Goal: Information Seeking & Learning: Understand process/instructions

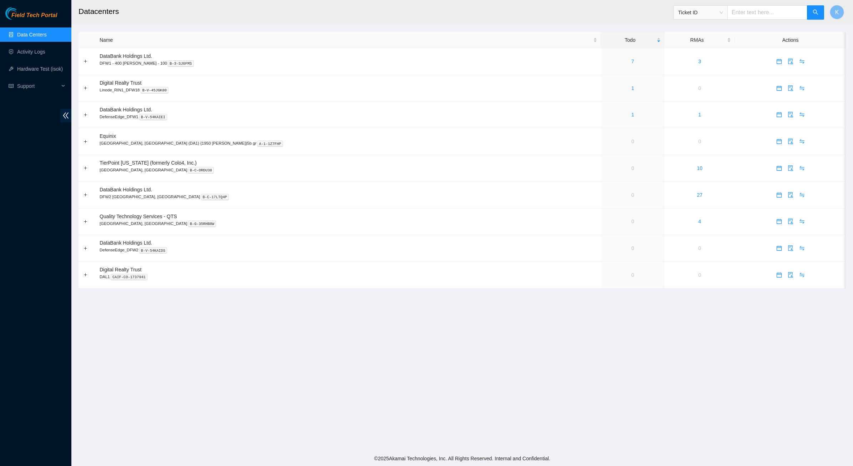
click at [746, 352] on main "Datacenters Ticket ID K Name Todo RMAs Actions DataBank Holdings Ltd. DFW1 - 40…" at bounding box center [462, 225] width 782 height 451
click at [631, 89] on link "1" at bounding box center [632, 88] width 3 height 6
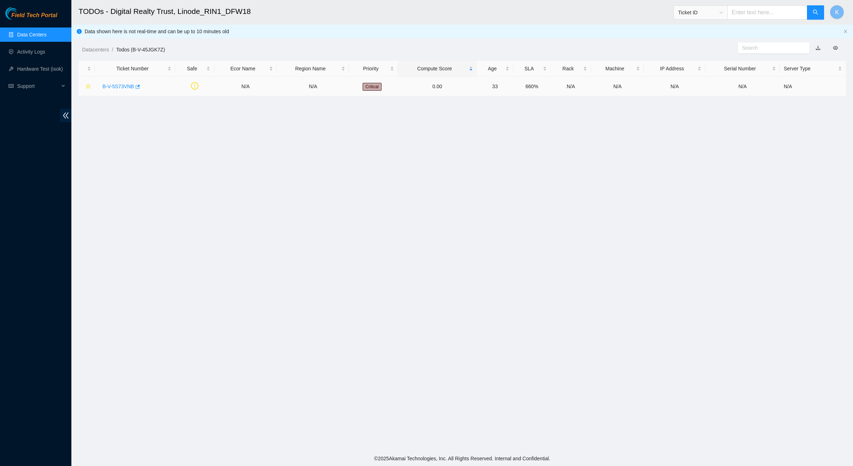
click at [117, 87] on link "B-V-5S73VNB" at bounding box center [118, 87] width 32 height 6
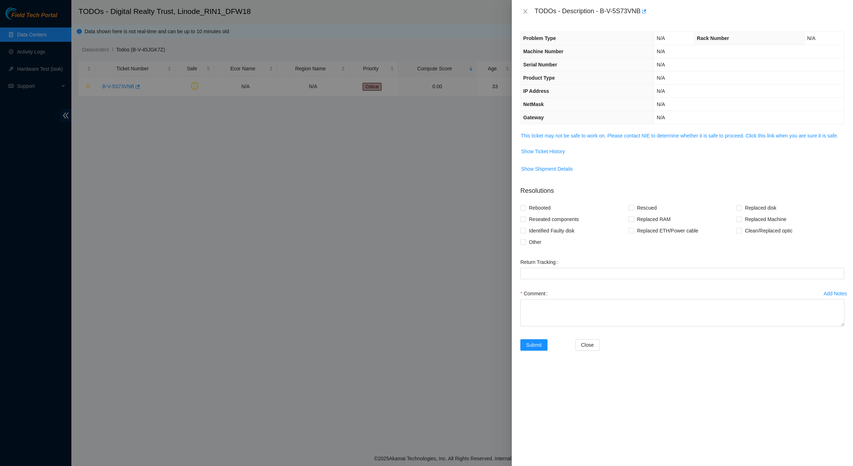
click at [568, 140] on td "This ticket may not be safe to work on. Please contact NIE to determine whether…" at bounding box center [682, 138] width 324 height 14
click at [568, 140] on span "This ticket may not be safe to work on. Please contact NIE to determine whether…" at bounding box center [682, 136] width 323 height 8
click at [573, 136] on link "This ticket may not be safe to work on. Please contact NIE to determine whether…" at bounding box center [679, 136] width 317 height 6
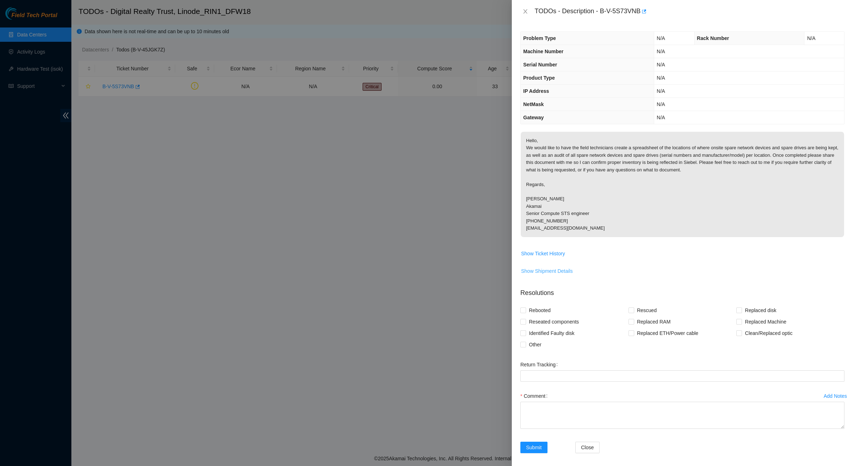
click at [557, 268] on span "Show Shipment Details" at bounding box center [547, 271] width 52 height 8
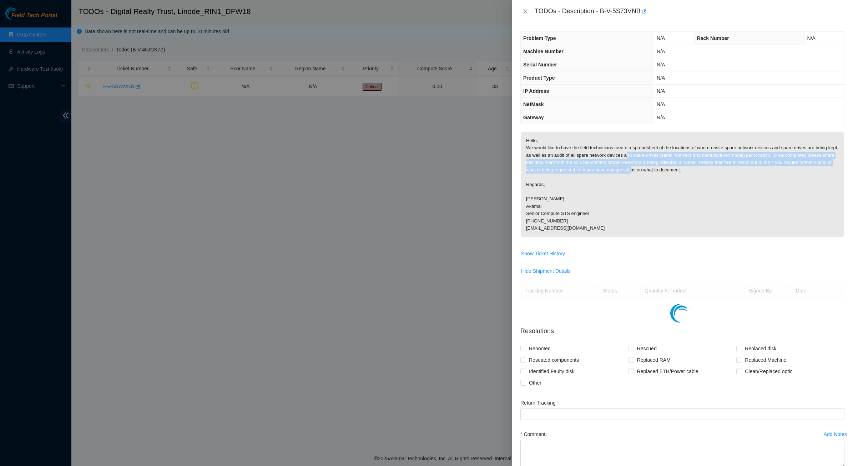
drag, startPoint x: 635, startPoint y: 157, endPoint x: 649, endPoint y: 172, distance: 20.2
click at [649, 172] on p "Hello, We would like to have the field technicians create a spreadsheet of the …" at bounding box center [682, 184] width 323 height 105
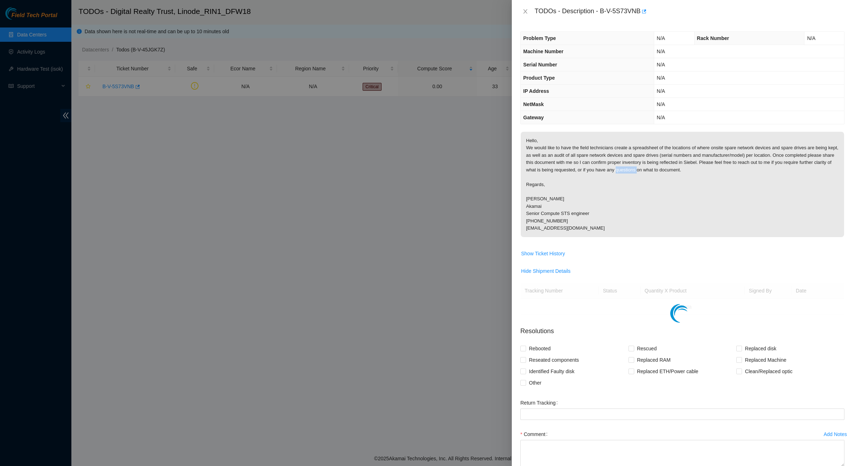
click at [649, 172] on p "Hello, We would like to have the field technicians create a spreadsheet of the …" at bounding box center [682, 184] width 323 height 105
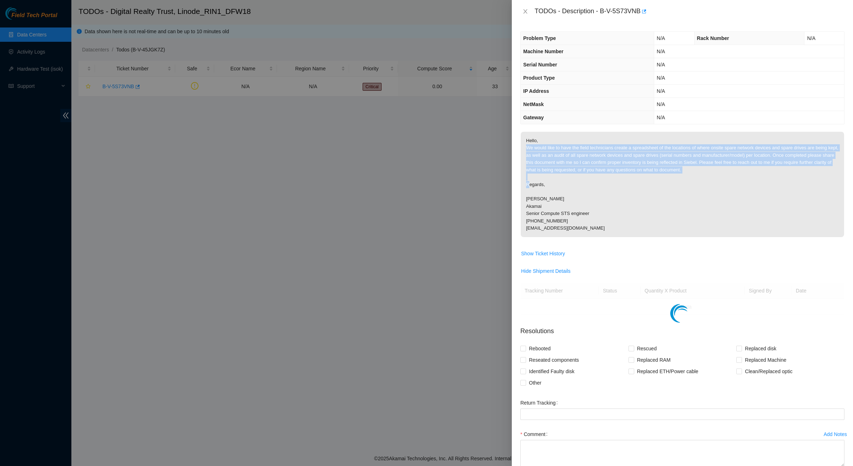
click at [649, 172] on p "Hello, We would like to have the field technicians create a spreadsheet of the …" at bounding box center [682, 184] width 323 height 105
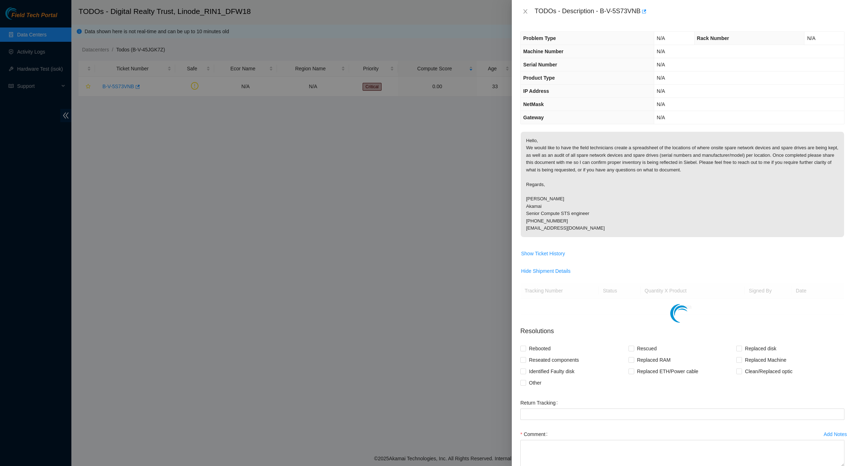
drag, startPoint x: 649, startPoint y: 172, endPoint x: 729, endPoint y: 195, distance: 83.5
click at [729, 195] on p "Hello, We would like to have the field technicians create a spreadsheet of the …" at bounding box center [682, 184] width 323 height 105
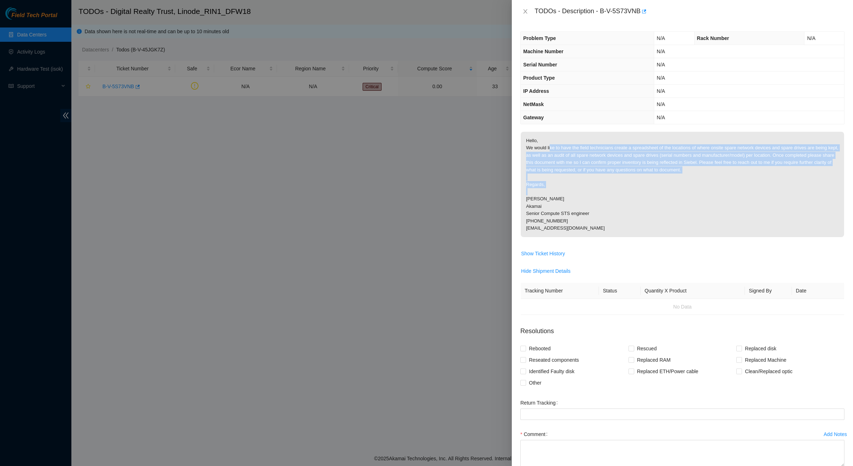
drag, startPoint x: 551, startPoint y: 152, endPoint x: 700, endPoint y: 195, distance: 155.6
click at [700, 195] on p "Hello, We would like to have the field technicians create a spreadsheet of the …" at bounding box center [682, 184] width 323 height 105
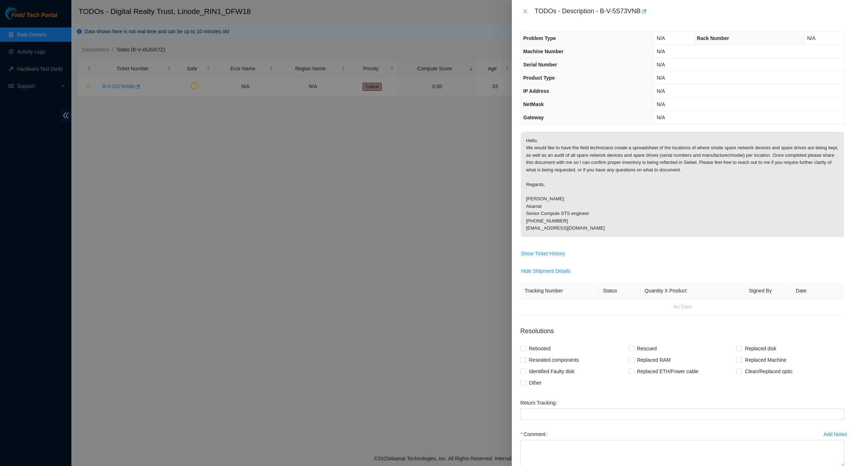
click at [686, 208] on p "Hello, We would like to have the field technicians create a spreadsheet of the …" at bounding box center [682, 184] width 323 height 105
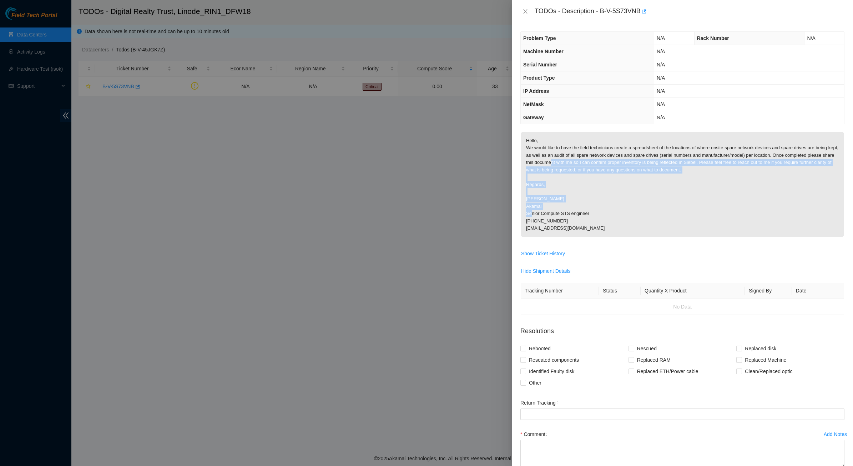
drag, startPoint x: 686, startPoint y: 208, endPoint x: 561, endPoint y: 162, distance: 133.0
click at [561, 162] on p "Hello, We would like to have the field technicians create a spreadsheet of the …" at bounding box center [682, 184] width 323 height 105
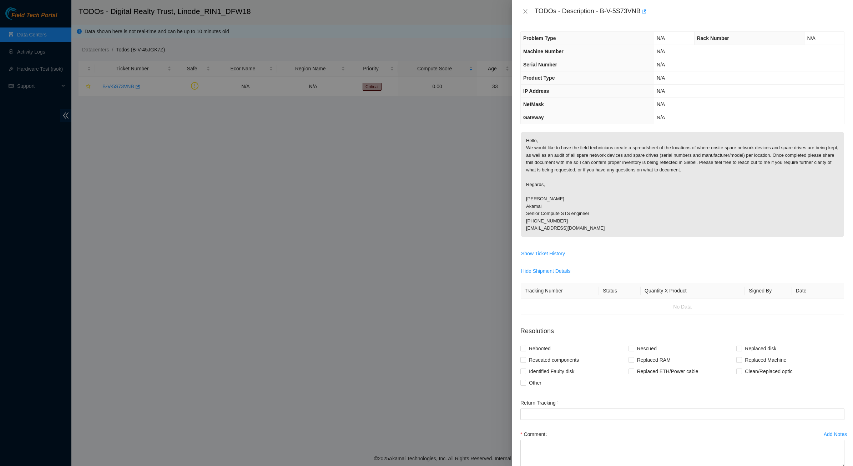
drag, startPoint x: 561, startPoint y: 162, endPoint x: 557, endPoint y: 164, distance: 4.3
click at [557, 164] on p "Hello, We would like to have the field technicians create a spreadsheet of the …" at bounding box center [682, 184] width 323 height 105
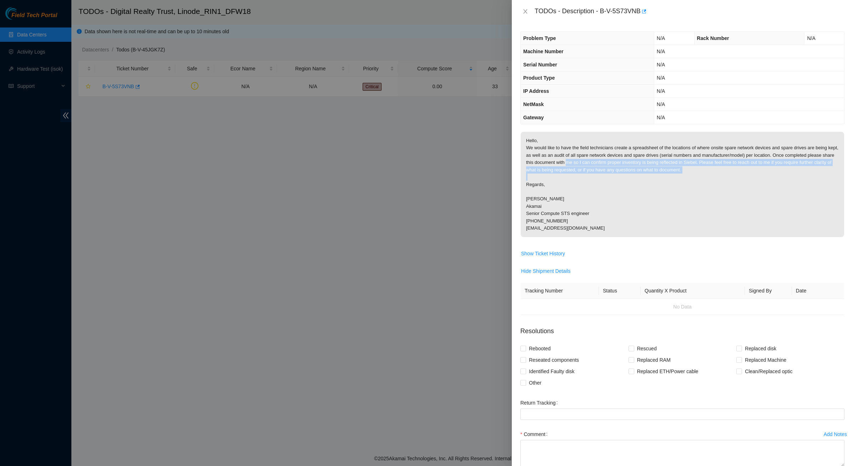
drag, startPoint x: 640, startPoint y: 166, endPoint x: 682, endPoint y: 175, distance: 43.0
click at [682, 175] on p "Hello, We would like to have the field technicians create a spreadsheet of the …" at bounding box center [682, 184] width 323 height 105
click at [680, 177] on p "Hello, We would like to have the field technicians create a spreadsheet of the …" at bounding box center [682, 184] width 323 height 105
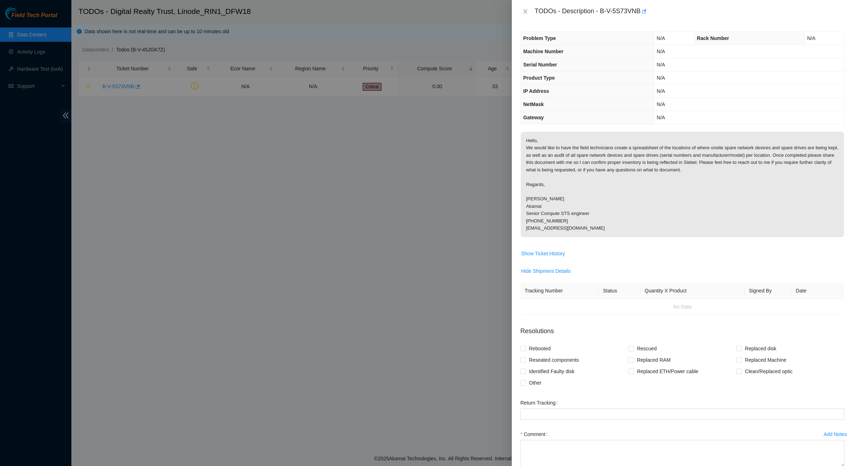
click at [586, 209] on p "Hello, We would like to have the field technicians create a spreadsheet of the …" at bounding box center [682, 184] width 323 height 105
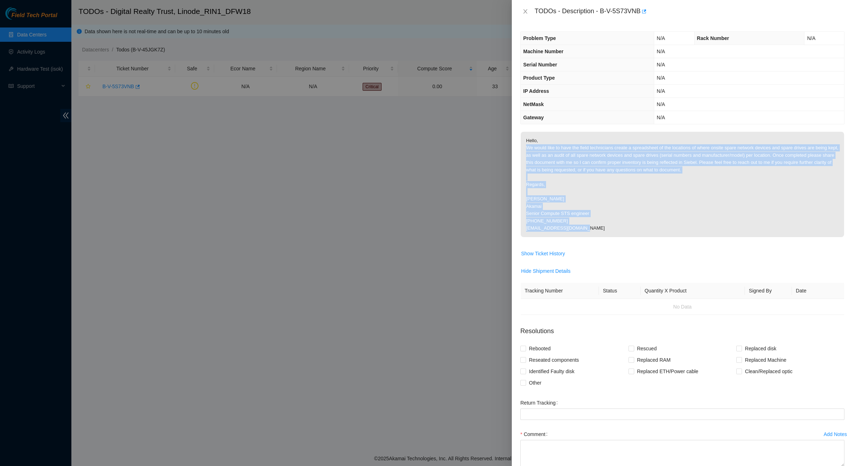
drag, startPoint x: 583, startPoint y: 226, endPoint x: 526, endPoint y: 145, distance: 98.4
click at [526, 145] on p "Hello, We would like to have the field technicians create a spreadsheet of the …" at bounding box center [682, 184] width 323 height 105
drag, startPoint x: 526, startPoint y: 145, endPoint x: 526, endPoint y: 141, distance: 3.9
click at [526, 145] on p "Hello, We would like to have the field technicians create a spreadsheet of the …" at bounding box center [682, 184] width 323 height 105
drag, startPoint x: 526, startPoint y: 141, endPoint x: 591, endPoint y: 228, distance: 108.7
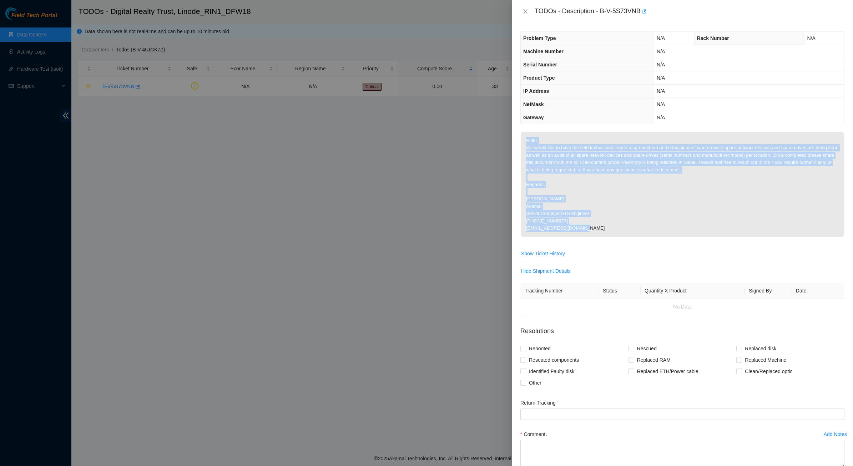
click at [591, 228] on p "Hello, We would like to have the field technicians create a spreadsheet of the …" at bounding box center [682, 184] width 323 height 105
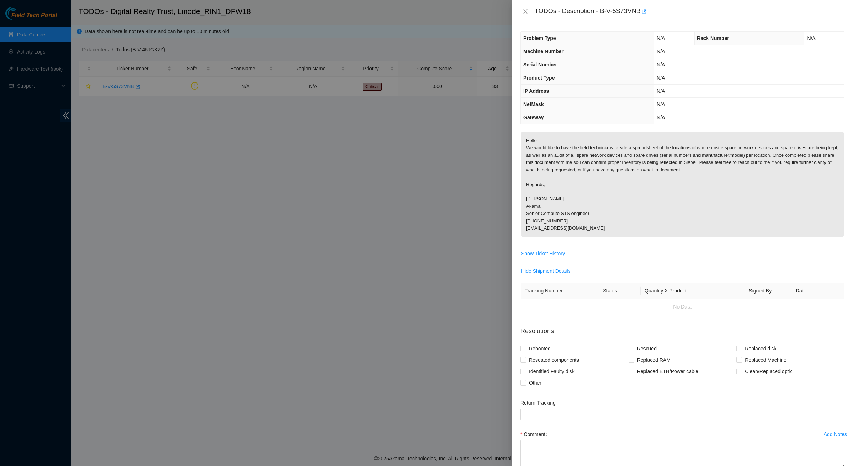
click at [591, 228] on p "Hello, We would like to have the field technicians create a spreadsheet of the …" at bounding box center [682, 184] width 323 height 105
click at [575, 231] on p "Hello, We would like to have the field technicians create a spreadsheet of the …" at bounding box center [682, 184] width 323 height 105
click at [526, 11] on icon "close" at bounding box center [525, 12] width 6 height 6
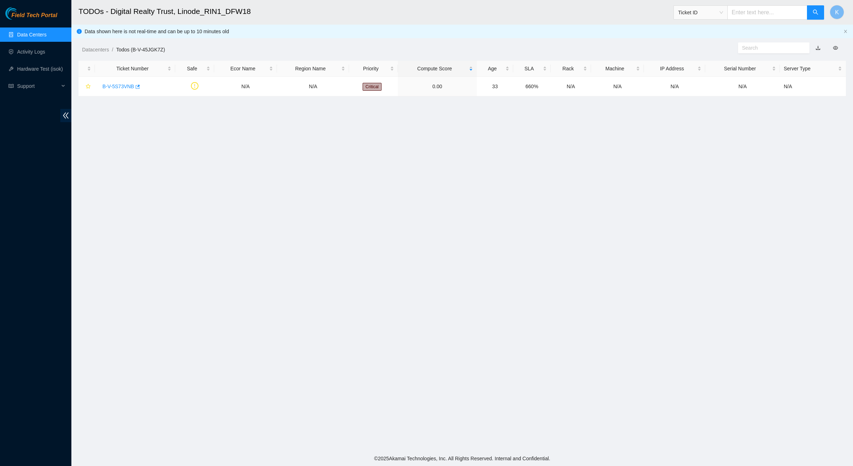
click at [526, 11] on h2 "TODOs - Digital Realty Trust, Linode_RIN1_DFW18" at bounding box center [372, 11] width 587 height 23
